Goal: Transaction & Acquisition: Purchase product/service

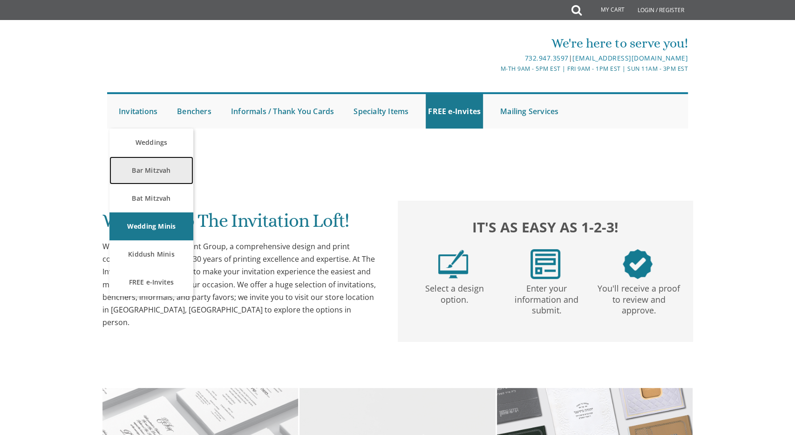
click at [155, 165] on link "Bar Mitzvah" at bounding box center [151, 170] width 84 height 28
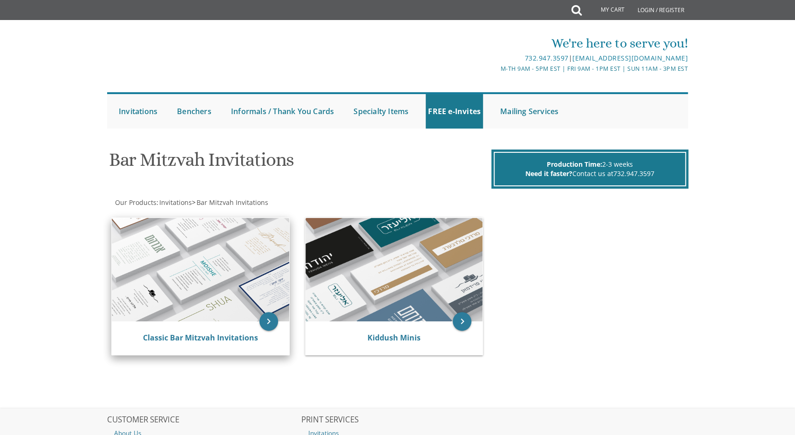
click at [219, 309] on img at bounding box center [200, 269] width 177 height 103
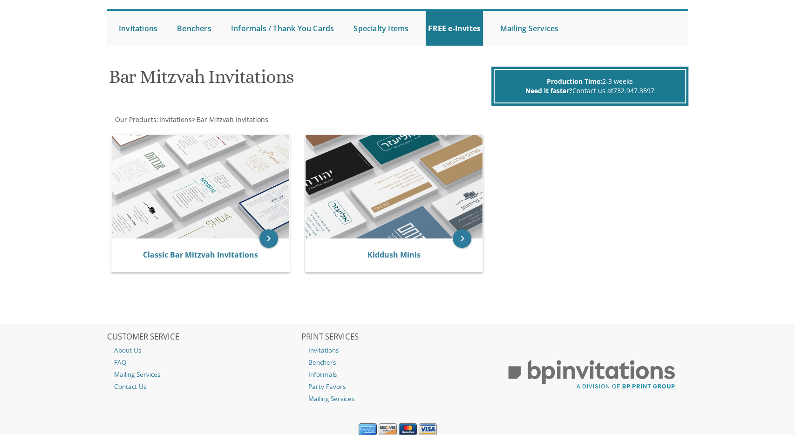
scroll to position [89, 0]
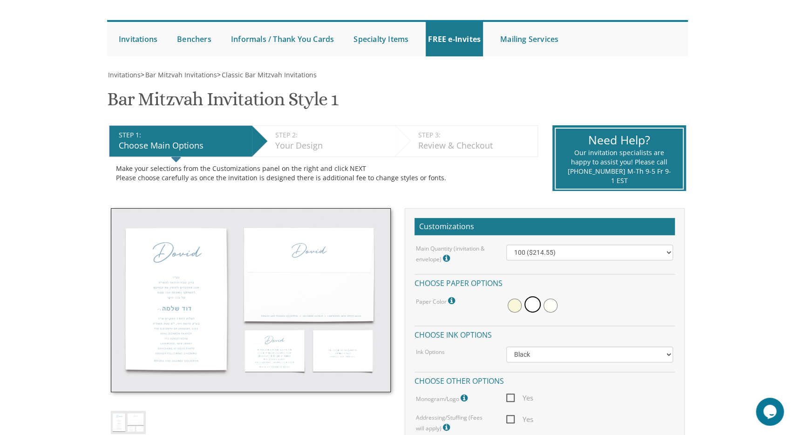
scroll to position [72, 0]
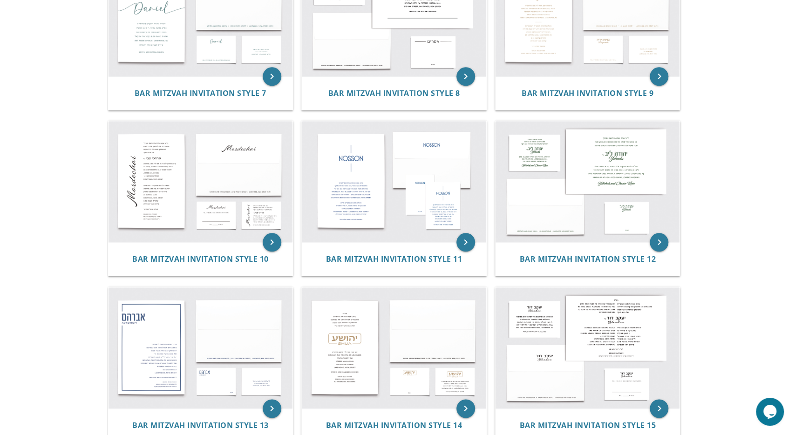
scroll to position [517, 0]
